Goal: Task Accomplishment & Management: Manage account settings

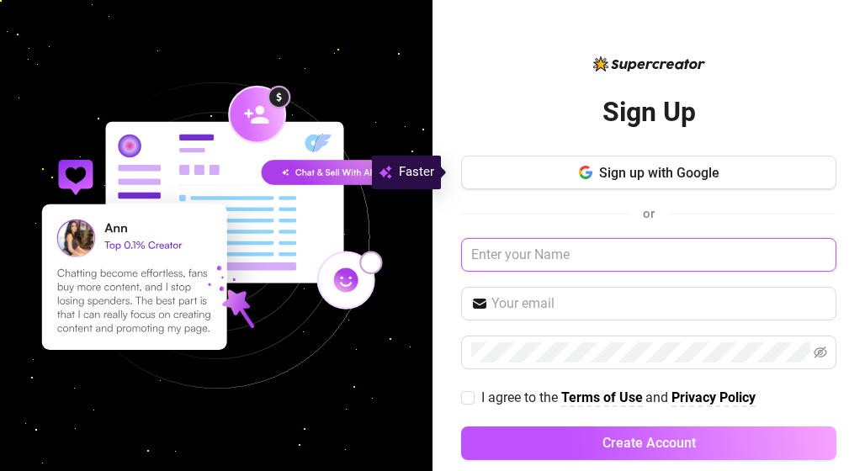
click at [597, 262] on input "text" at bounding box center [648, 255] width 375 height 34
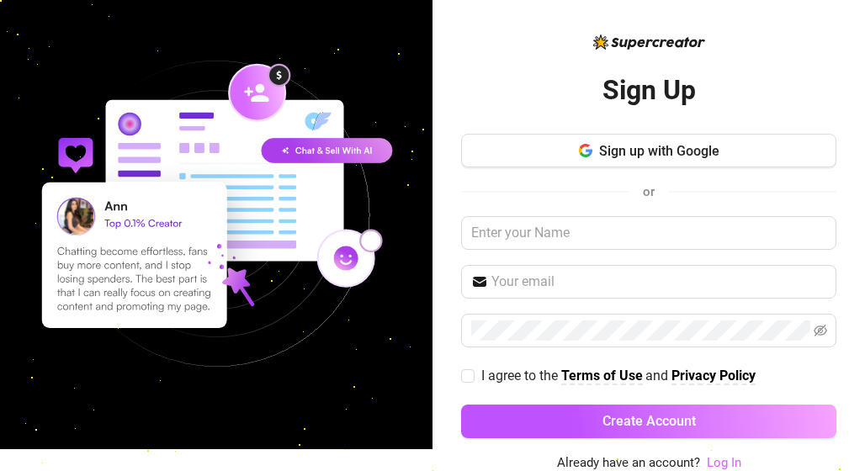
click at [720, 457] on link "Log In" at bounding box center [724, 462] width 35 height 15
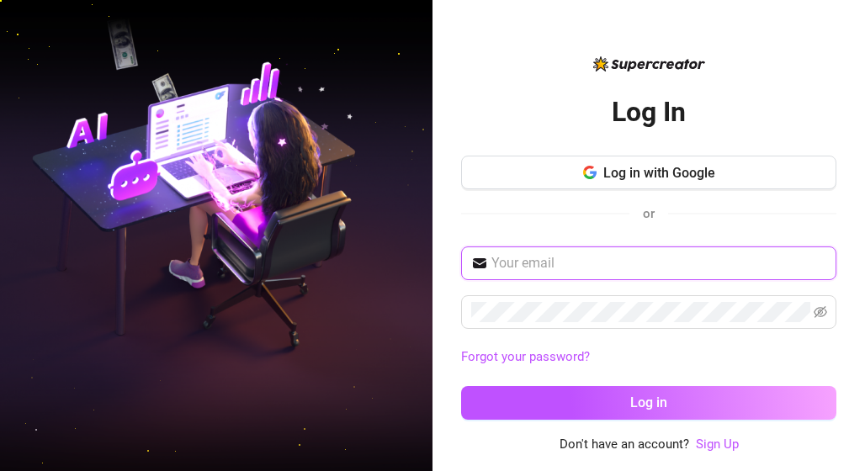
click at [624, 266] on input "text" at bounding box center [658, 263] width 335 height 20
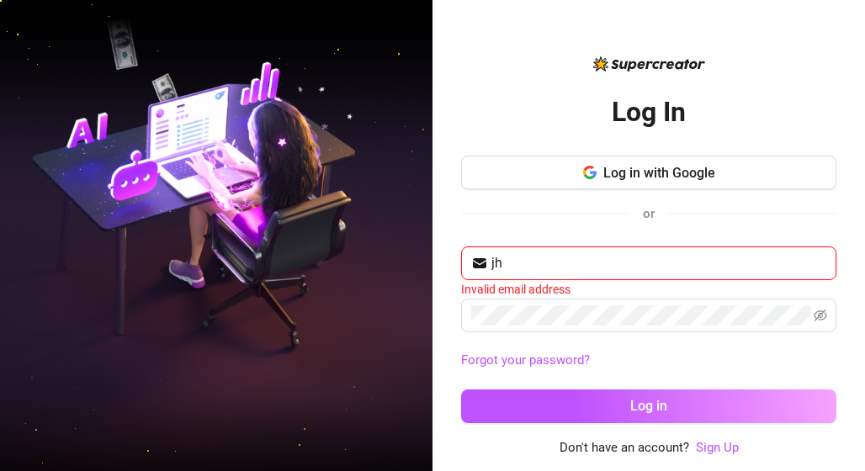
type input "j"
type input "[EMAIL_ADDRESS][DOMAIN_NAME]"
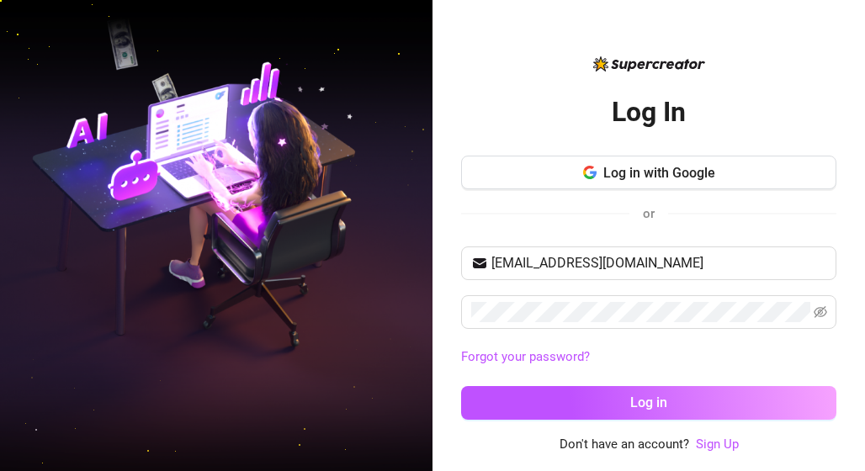
click at [559, 323] on span at bounding box center [648, 312] width 375 height 34
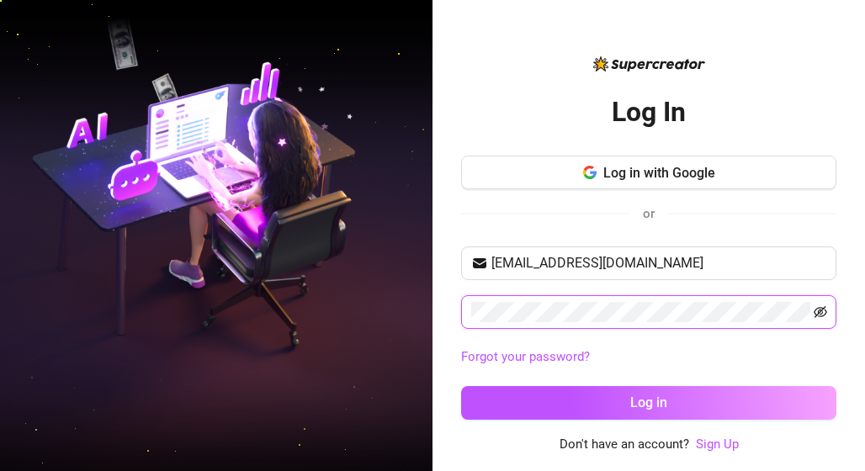
click at [816, 309] on icon "eye-invisible" at bounding box center [820, 311] width 13 height 13
click at [461, 386] on button "Log in" at bounding box center [648, 403] width 375 height 34
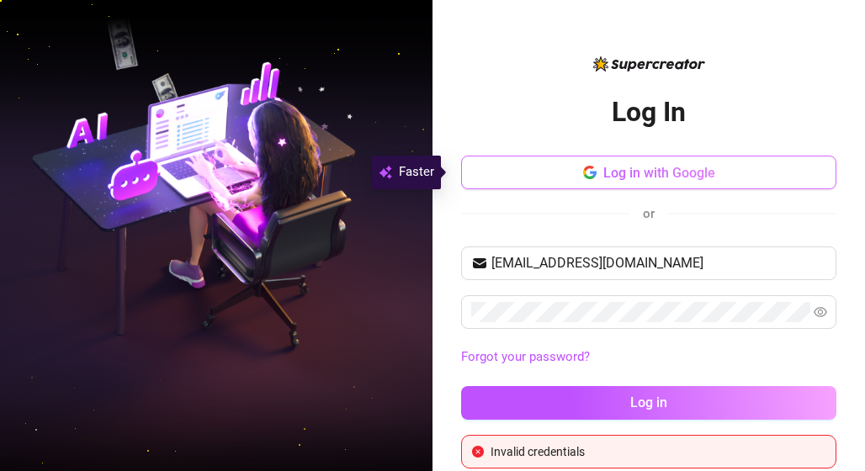
click at [706, 171] on button "Log in with Google" at bounding box center [648, 173] width 375 height 34
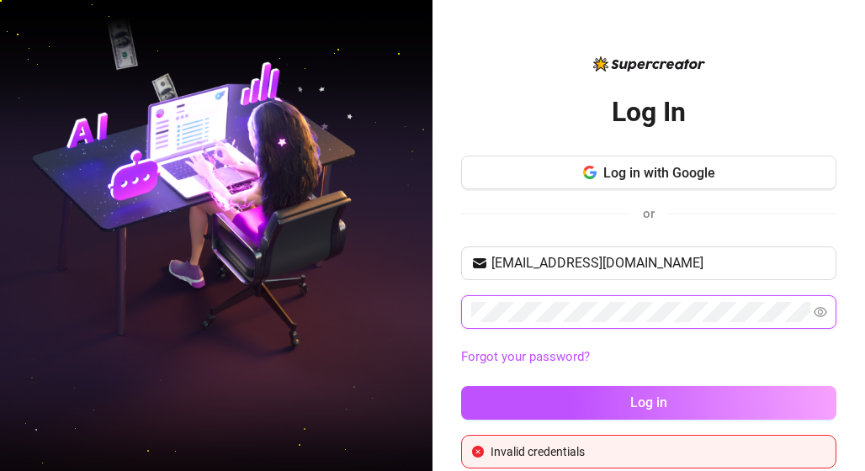
click at [461, 386] on button "Log in" at bounding box center [648, 403] width 375 height 34
